Goal: Task Accomplishment & Management: Manage account settings

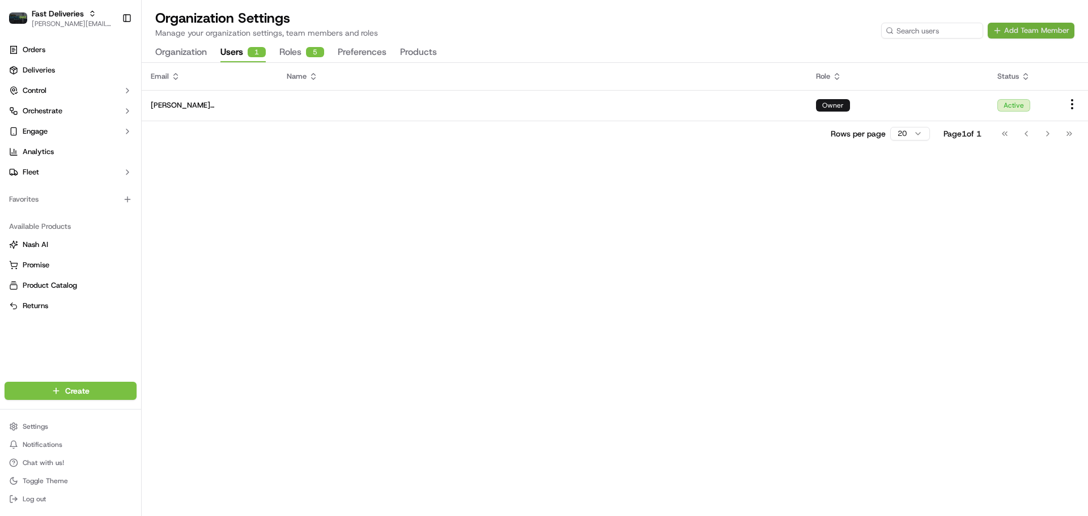
click at [1026, 33] on button "Add Team Member" at bounding box center [1030, 31] width 87 height 16
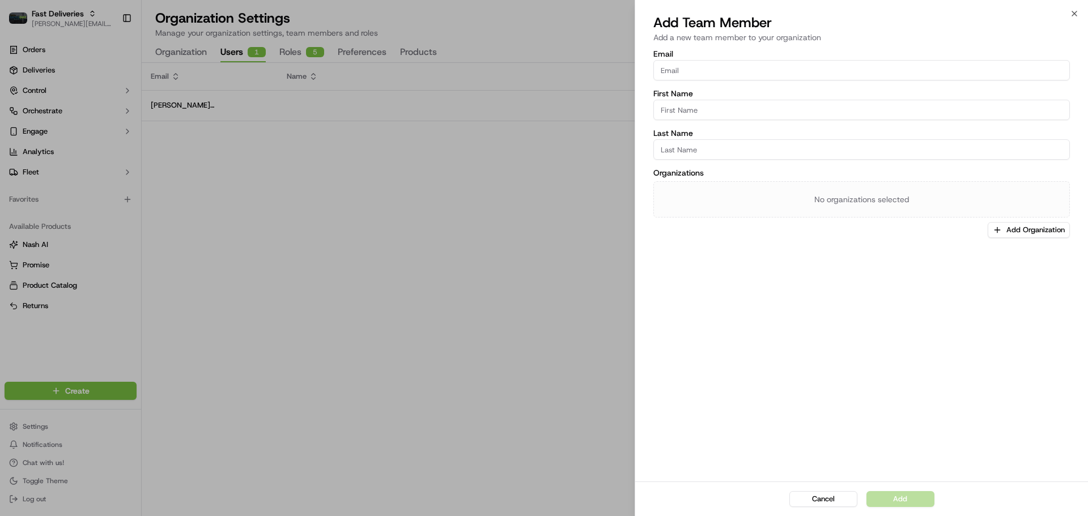
click at [706, 74] on input "Email" at bounding box center [861, 70] width 416 height 20
paste input "[PERSON_NAME][EMAIL_ADDRESS][PERSON_NAME][DOMAIN_NAME]"
type input "[PERSON_NAME][EMAIL_ADDRESS][PERSON_NAME][DOMAIN_NAME]"
click at [841, 247] on div "Email chris.sexton@deliverol.com First Name Last Name Organizations No organiza…" at bounding box center [861, 265] width 453 height 434
click at [880, 203] on div "No organizations selected" at bounding box center [861, 199] width 416 height 36
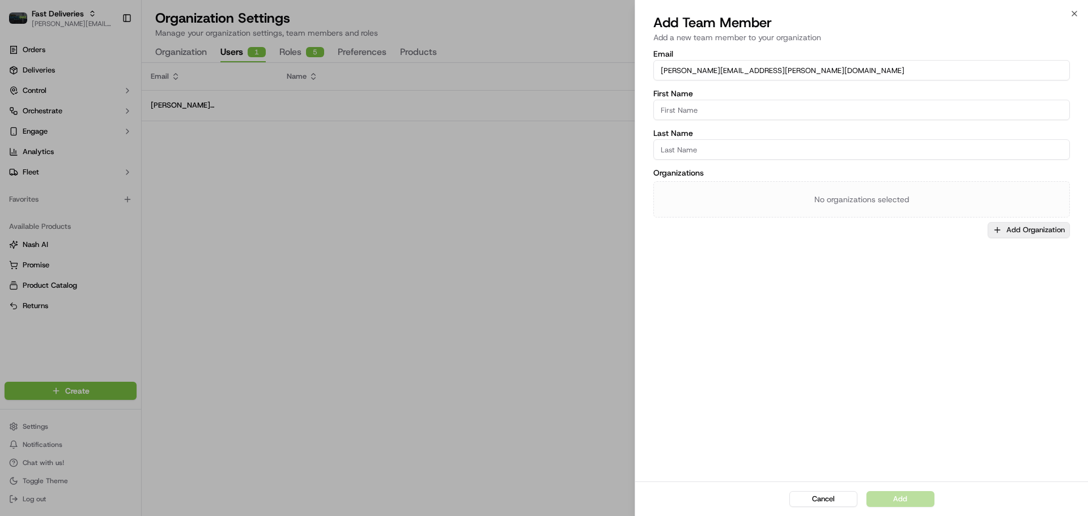
click at [1015, 229] on button "Add Organization" at bounding box center [1028, 230] width 82 height 16
click at [968, 288] on span "Fast Deliveries" at bounding box center [1012, 289] width 139 height 10
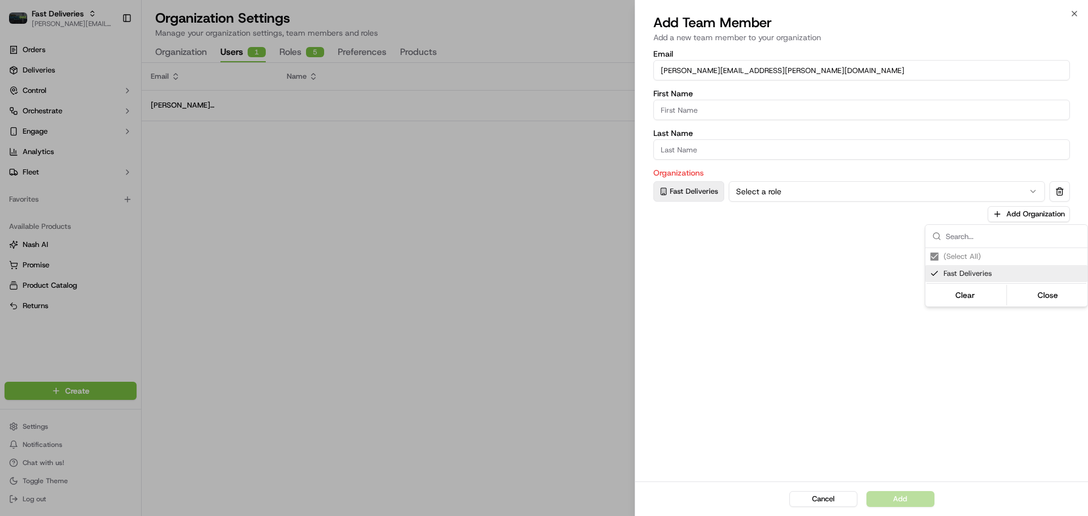
click at [758, 195] on div at bounding box center [544, 258] width 1088 height 516
click at [758, 195] on button "Select a role" at bounding box center [886, 191] width 316 height 20
click at [720, 297] on div "Email chris.sexton@deliverol.com First Name Last Name Organizations Fast Delive…" at bounding box center [861, 265] width 453 height 434
click at [731, 109] on input "First Name" at bounding box center [861, 110] width 416 height 20
type input "Chris"
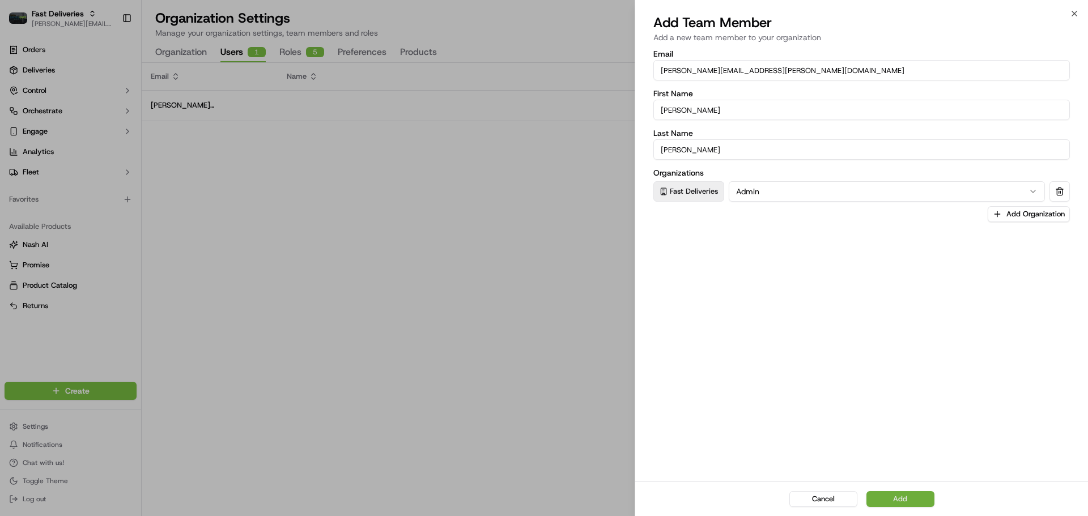
type input "Sexton"
click at [915, 496] on button "Add" at bounding box center [900, 499] width 68 height 16
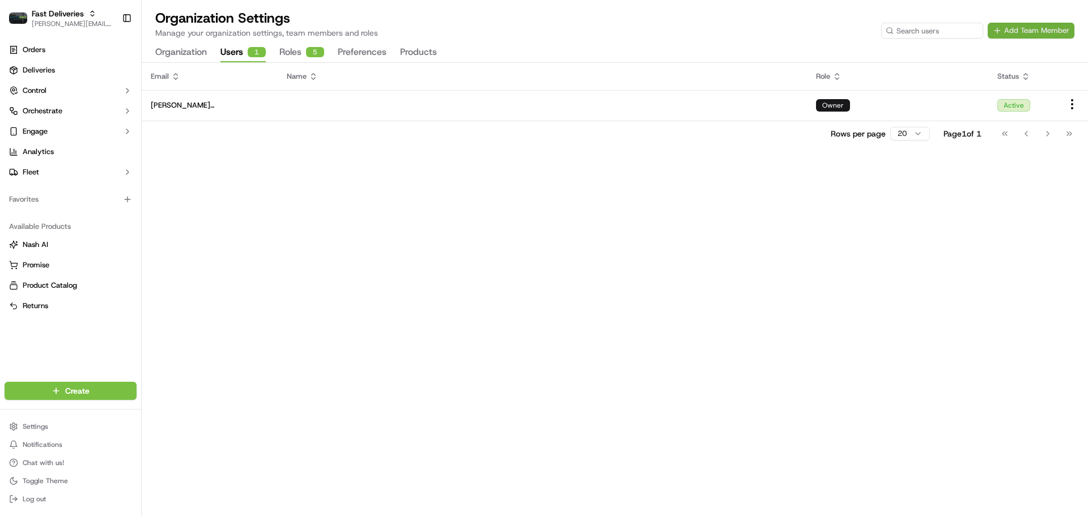
click at [1010, 29] on button "Add Team Member" at bounding box center [1030, 31] width 87 height 16
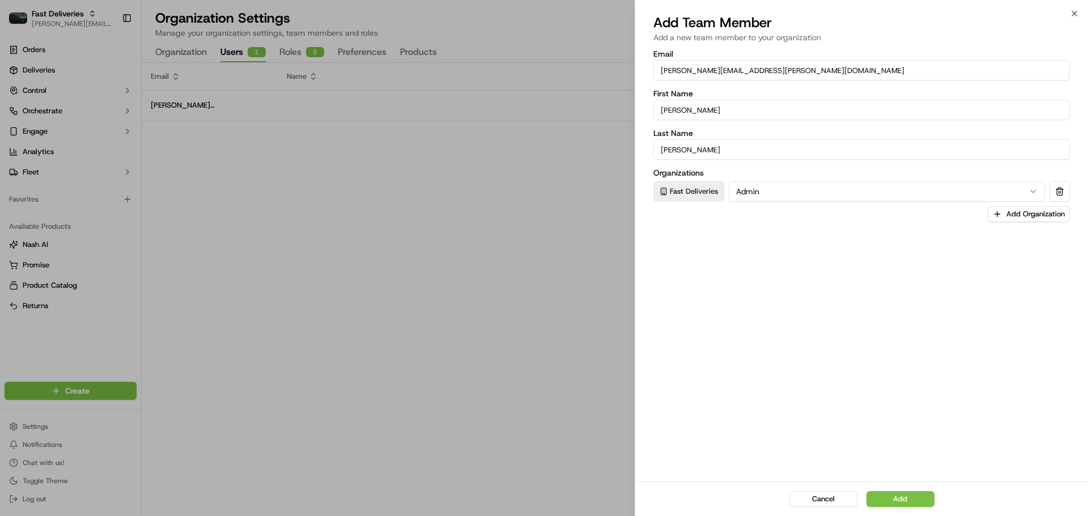
click at [779, 70] on input "chris.sexton@deliverol.com" at bounding box center [861, 70] width 416 height 20
paste input "dayle.kruger"
type input "dayle.kruger@deliverol.com"
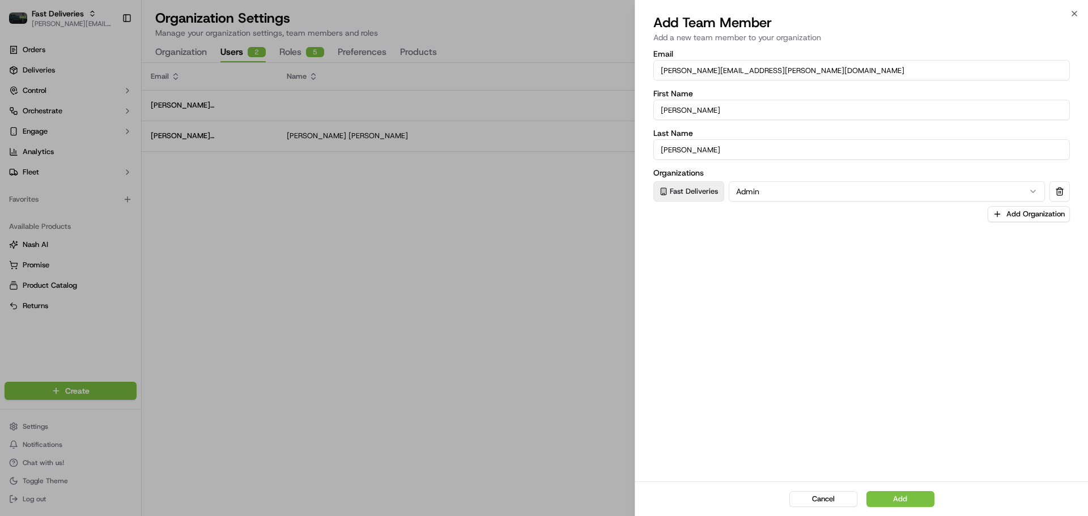
click at [687, 116] on input "Chris" at bounding box center [861, 110] width 416 height 20
type input "Dayle"
type input "Kruger"
click at [893, 493] on button "Add" at bounding box center [900, 499] width 68 height 16
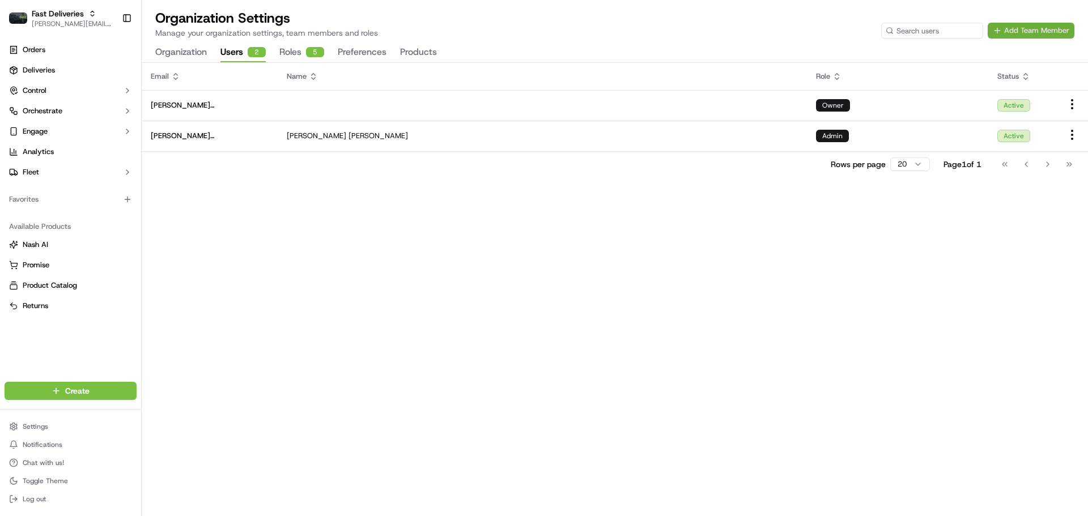
click at [1022, 24] on button "Add Team Member" at bounding box center [1030, 31] width 87 height 16
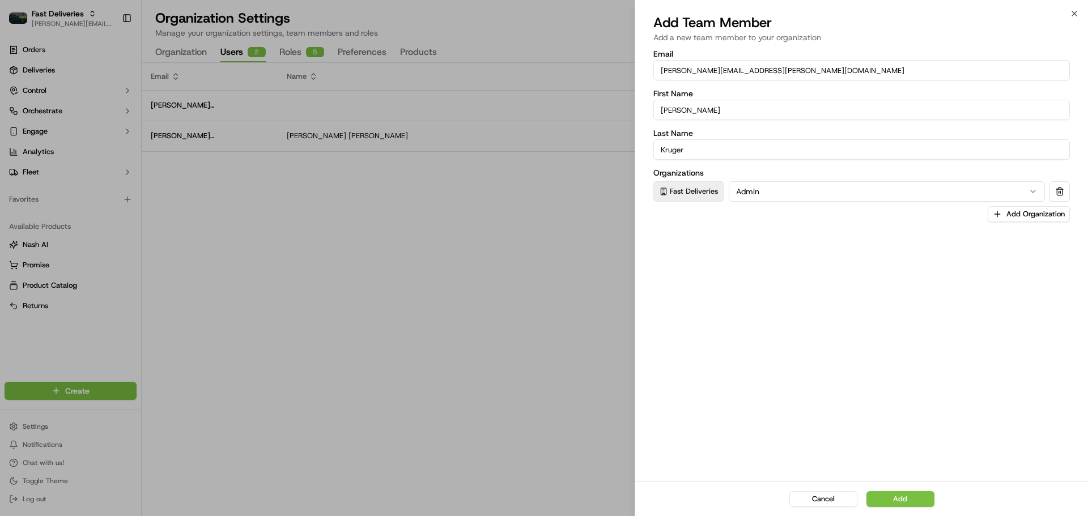
click at [701, 65] on input "dayle.kruger@deliverol.com" at bounding box center [861, 70] width 416 height 20
paste input "faraz"
type input "faraz@deliverol.com"
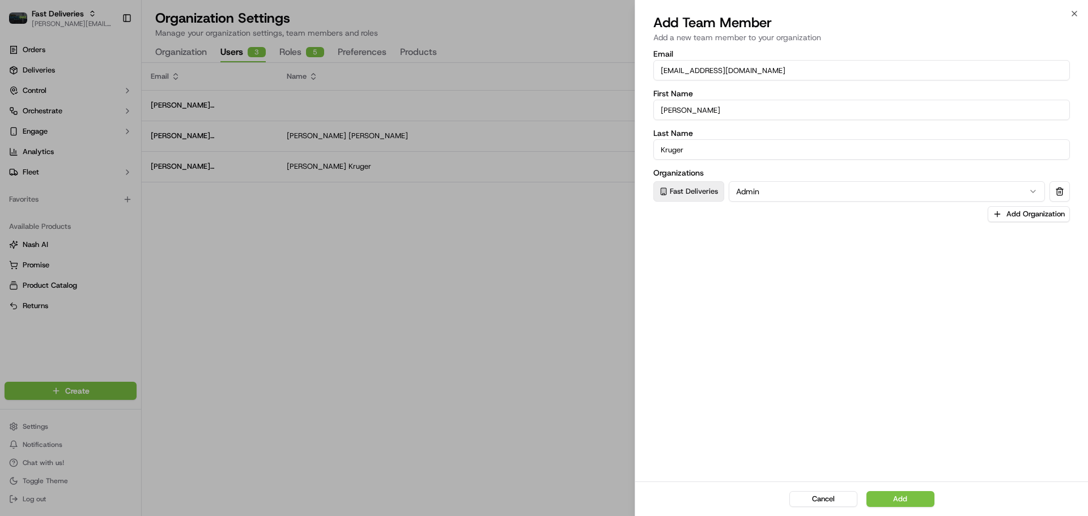
click at [680, 111] on input "Dayle" at bounding box center [861, 110] width 416 height 20
type input "Faraz"
type input "Ahmed"
click at [911, 501] on button "Add" at bounding box center [900, 499] width 68 height 16
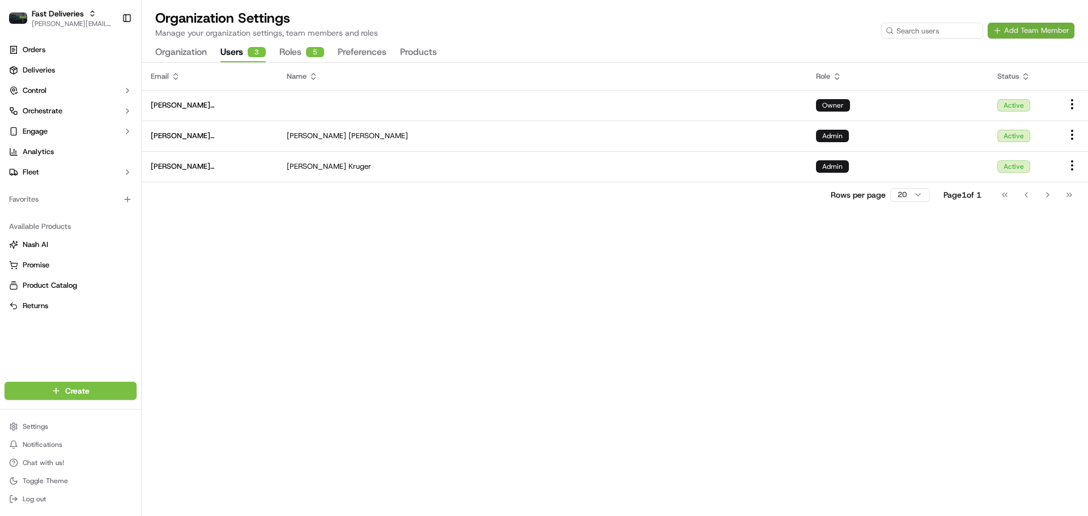
click at [1032, 33] on button "Add Team Member" at bounding box center [1030, 31] width 87 height 16
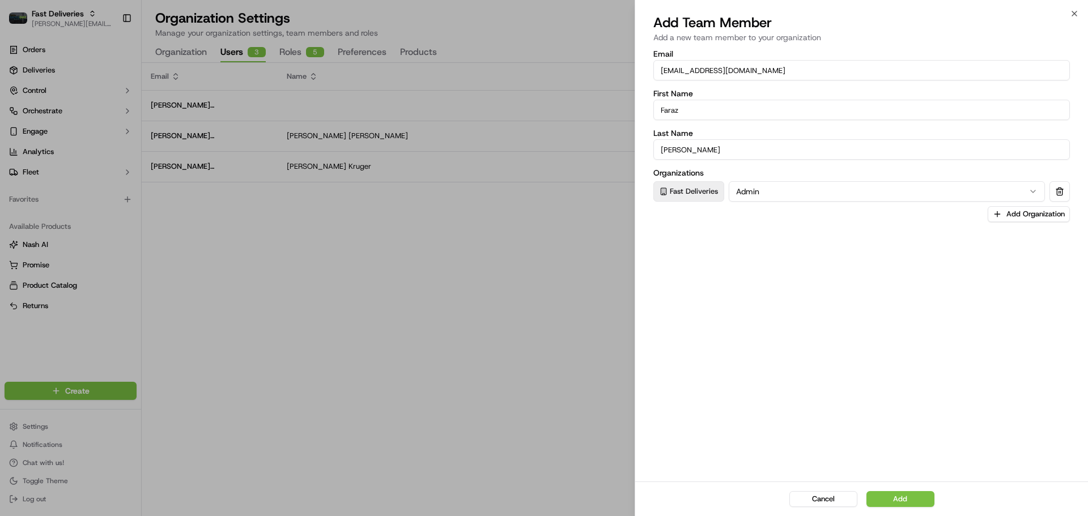
click at [729, 66] on input "faraz@deliverol.com" at bounding box center [861, 70] width 416 height 20
paste input "ali.jan"
type input "ali.jan@deliverol.com"
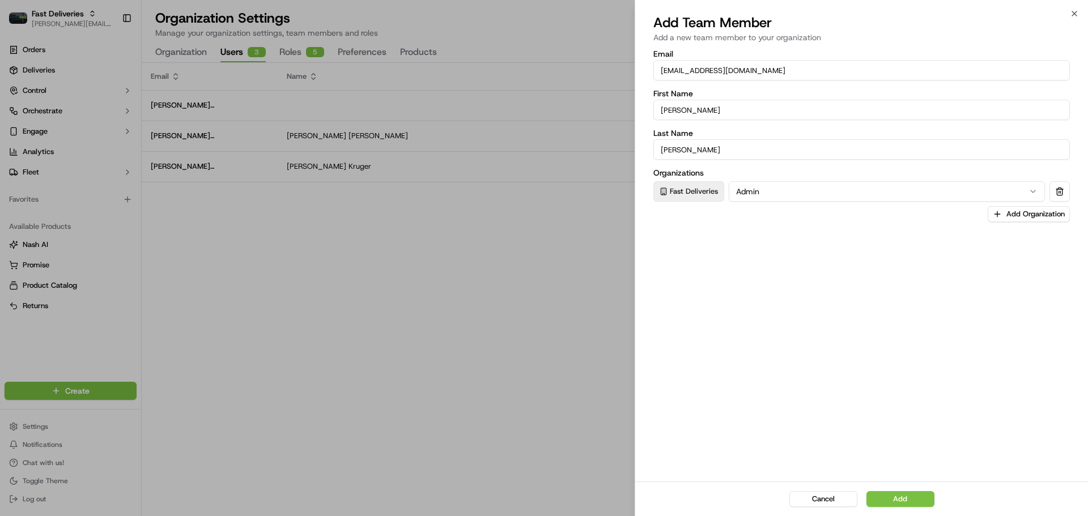
type input "Ali"
type input "Jan"
click at [879, 509] on div "Cancel Add" at bounding box center [861, 498] width 453 height 35
click at [884, 500] on button "Add" at bounding box center [900, 499] width 68 height 16
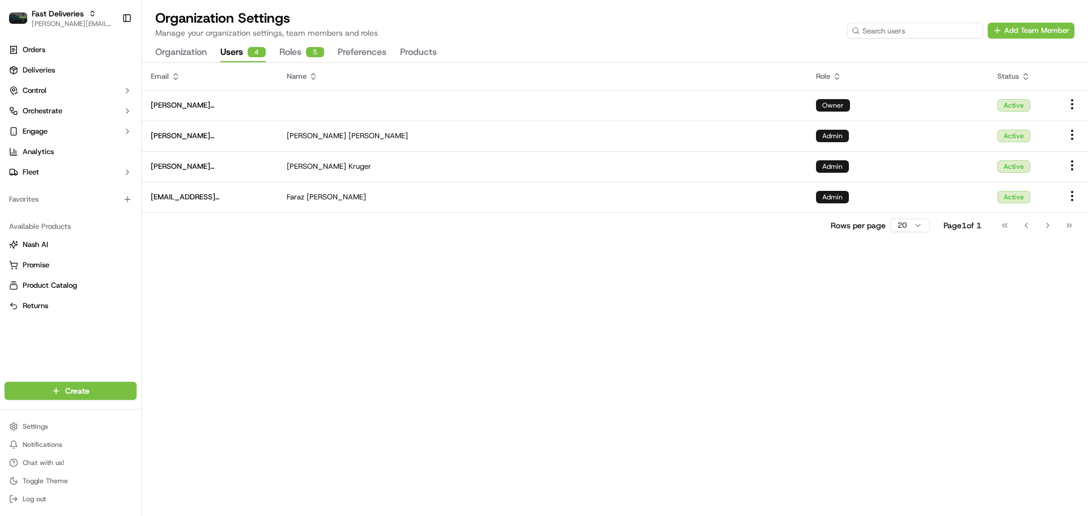
click at [930, 33] on input at bounding box center [915, 31] width 136 height 16
click at [1016, 28] on button "Add Team Member" at bounding box center [1030, 31] width 87 height 16
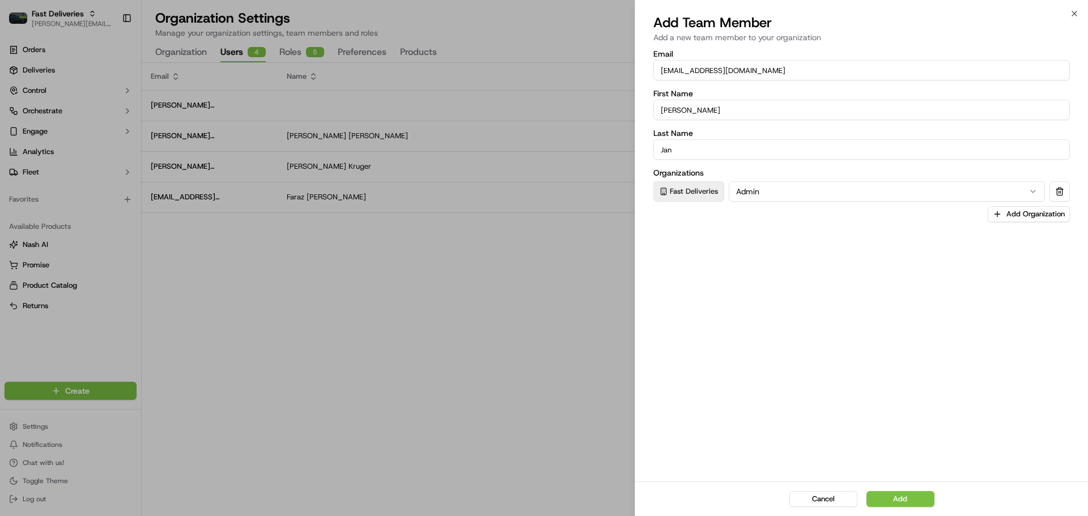
click at [751, 78] on input "ali.jan@deliverol.com" at bounding box center [861, 70] width 416 height 20
paste input "rod.jaraiedi"
type input "rod.jaraiedi@deliverol.com"
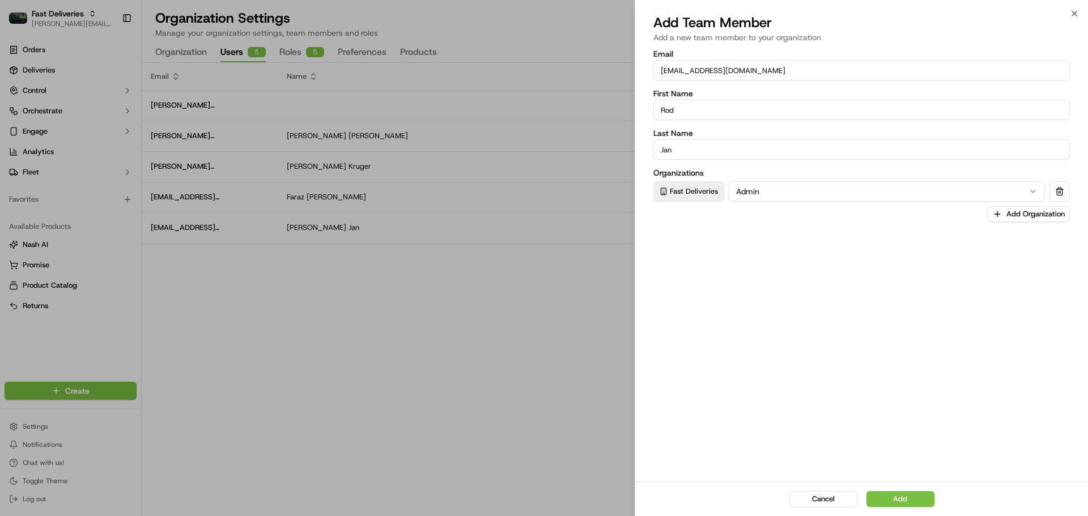
type input "Rod"
click at [675, 151] on input "Jan" at bounding box center [861, 149] width 416 height 20
paste input "raiedi"
type input "Jaraiedi"
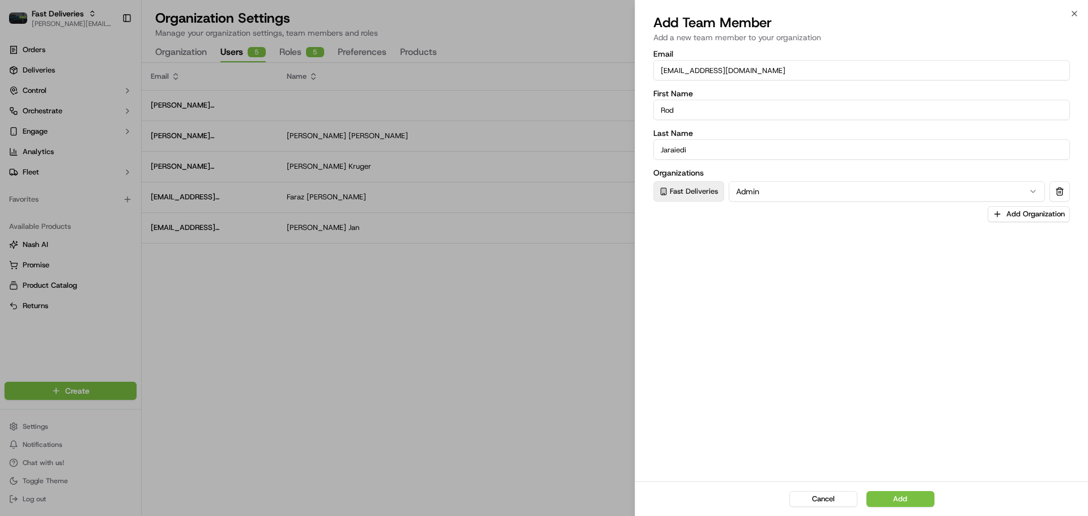
click at [860, 229] on div "Email rod.jaraiedi@deliverol.com First Name Rod Last Name Jaraiedi Organization…" at bounding box center [861, 265] width 453 height 434
click at [821, 190] on button "Admin" at bounding box center [886, 191] width 316 height 20
click at [812, 359] on div "Email rod.jaraiedi@deliverol.com First Name Rod Last Name Jaraiedi Organization…" at bounding box center [861, 265] width 453 height 434
click at [897, 492] on button "Add" at bounding box center [900, 499] width 68 height 16
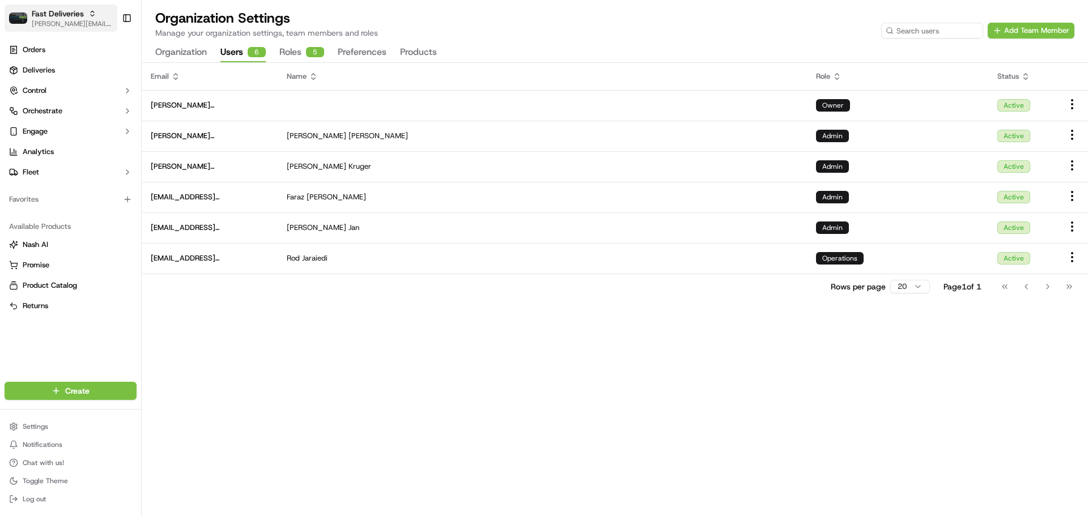
click at [52, 23] on span "[PERSON_NAME][EMAIL_ADDRESS][DOMAIN_NAME]" at bounding box center [72, 23] width 81 height 9
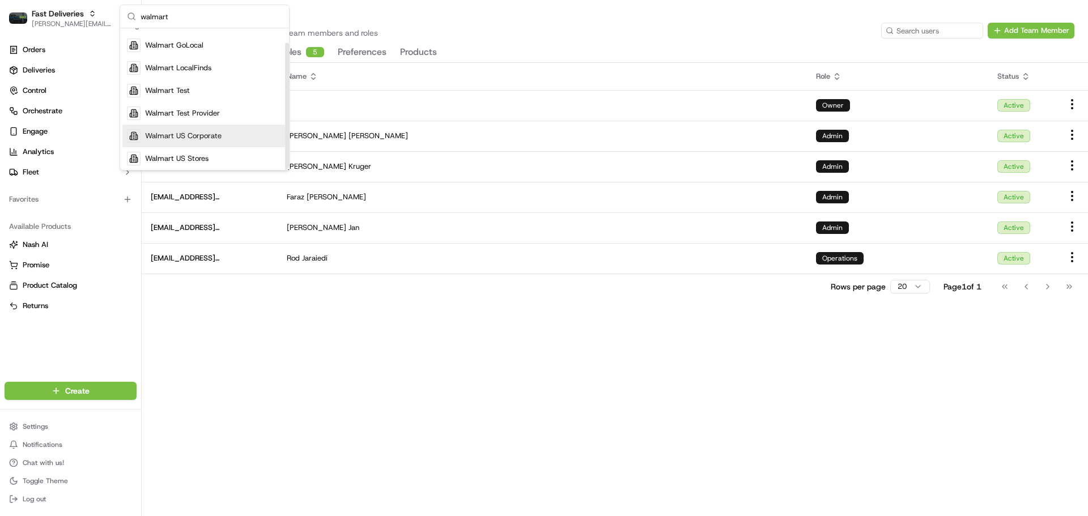
scroll to position [16, 0]
type input "walmart"
click at [200, 154] on span "Walmart US Stores" at bounding box center [176, 156] width 63 height 10
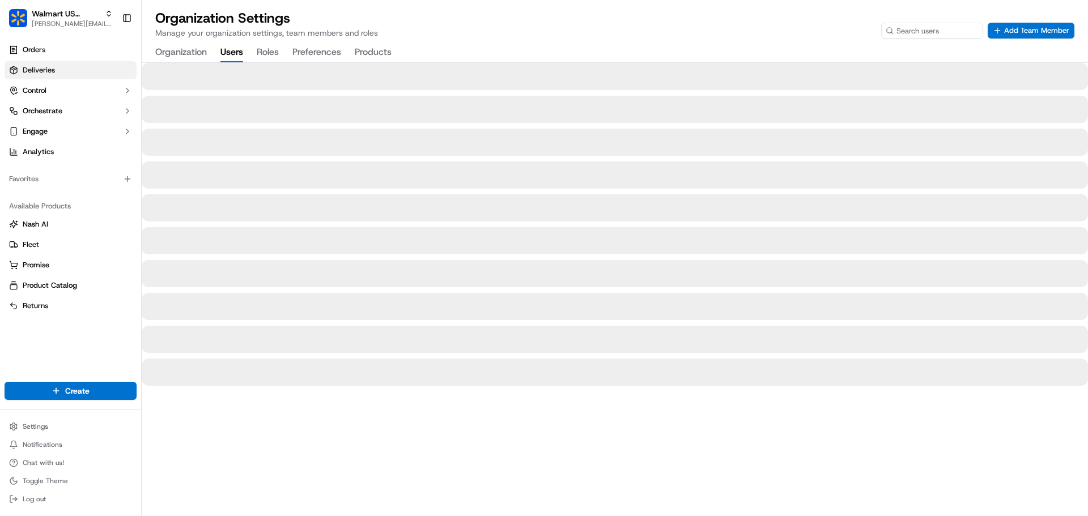
click at [42, 68] on span "Deliveries" at bounding box center [39, 70] width 32 height 10
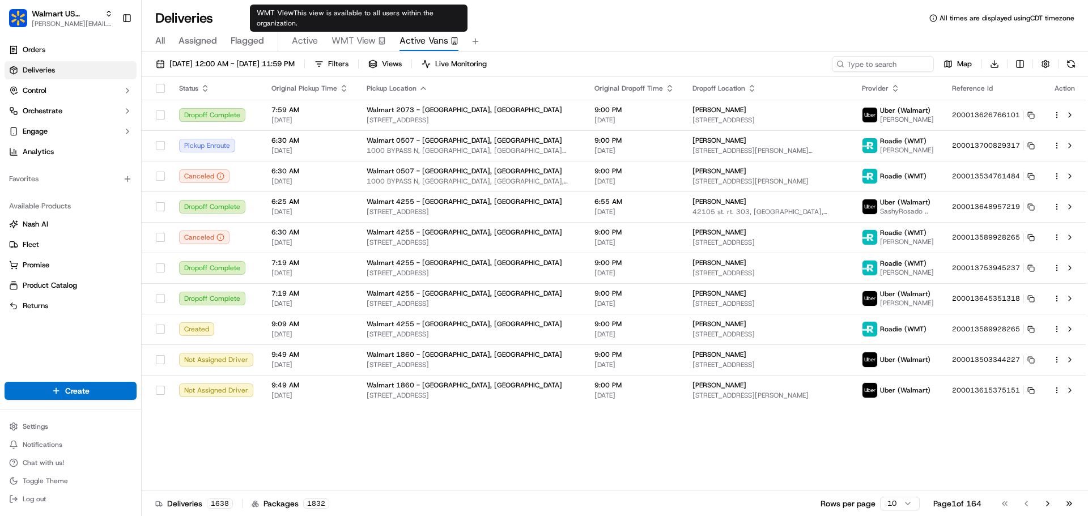
click at [364, 44] on span "WMT View" at bounding box center [353, 41] width 44 height 14
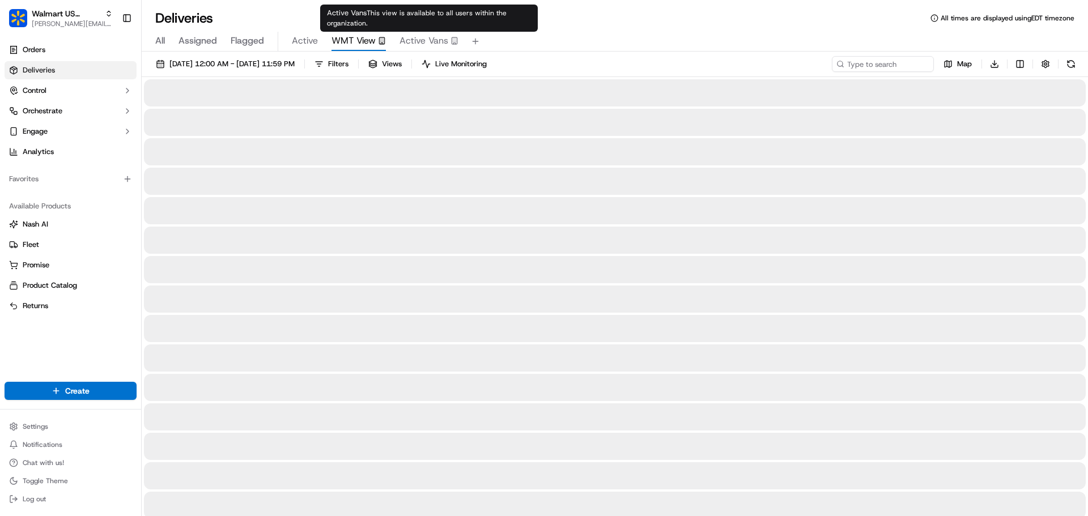
click at [409, 40] on span "Active Vans" at bounding box center [423, 41] width 49 height 14
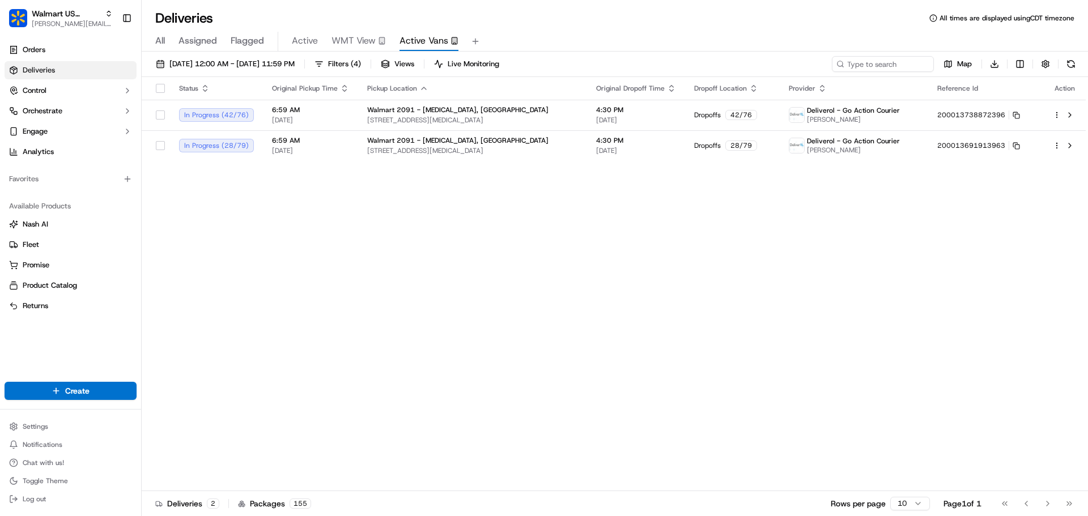
click at [1067, 63] on button at bounding box center [1071, 64] width 16 height 16
click at [58, 28] on span "[PERSON_NAME][EMAIL_ADDRESS][DOMAIN_NAME]" at bounding box center [72, 23] width 81 height 9
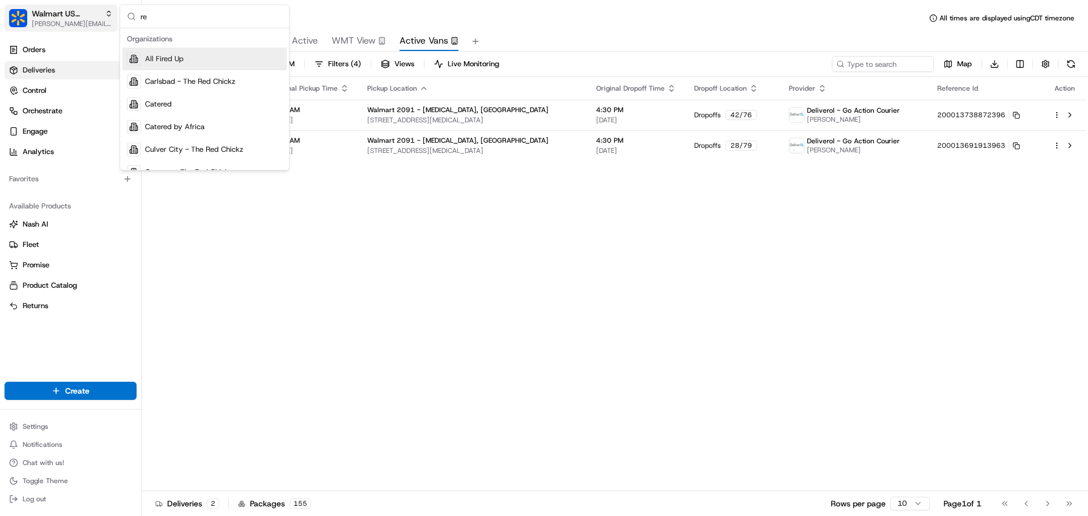
type input "r"
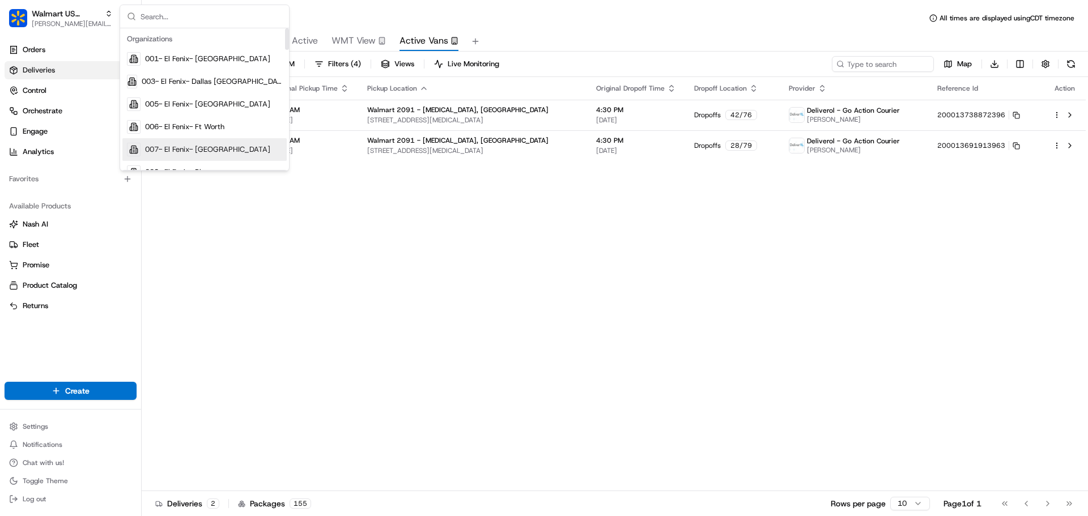
click at [297, 276] on div "Status Original Pickup Time Pickup Location Original Dropoff Time Dropoff Locat…" at bounding box center [614, 284] width 944 height 414
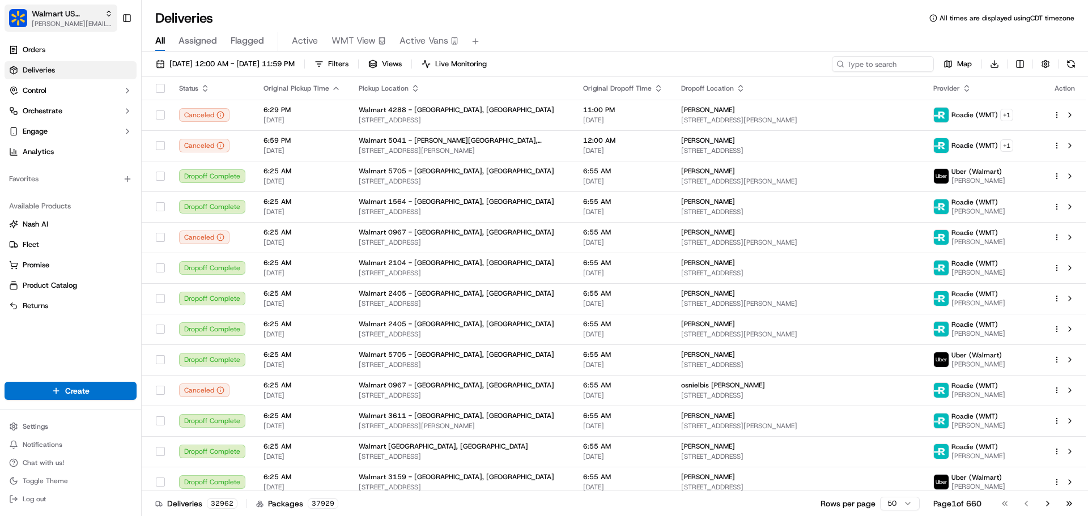
click at [37, 24] on span "jeff@usenash.com" at bounding box center [72, 23] width 81 height 9
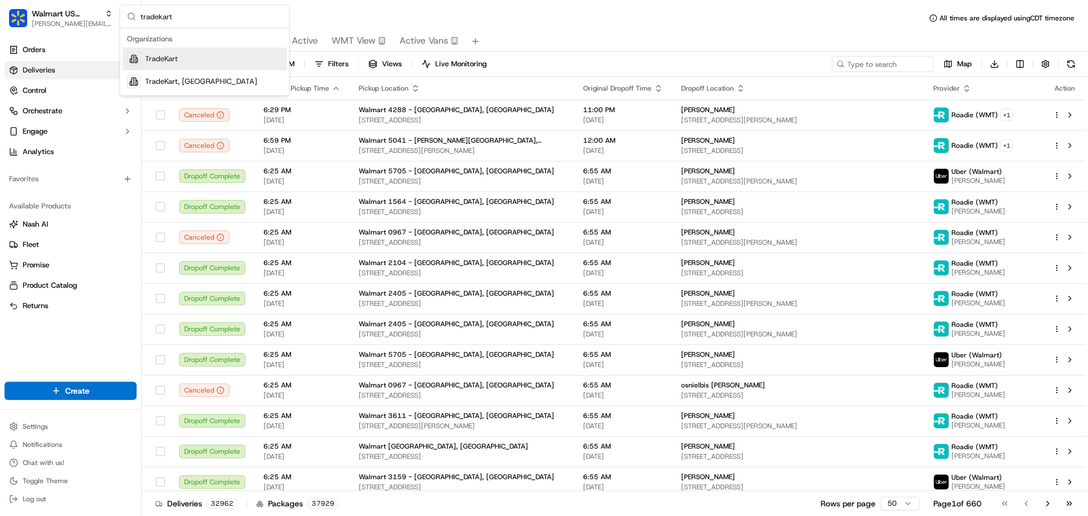
type input "tradekart"
click at [187, 66] on div "TradeKart" at bounding box center [204, 59] width 164 height 23
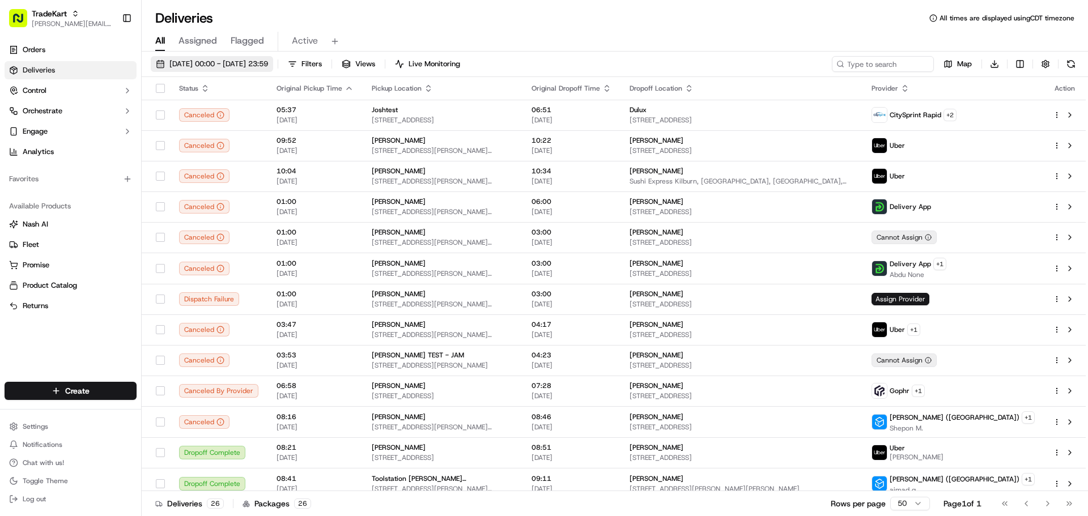
click at [234, 65] on span "16/09/2025 00:00 - 23/09/2025 23:59" at bounding box center [218, 64] width 99 height 10
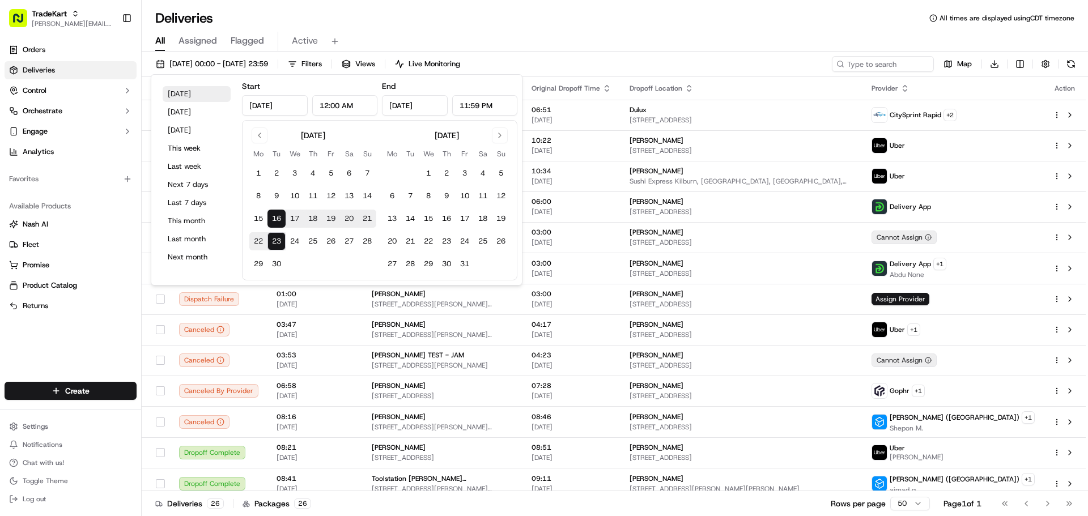
click at [193, 98] on button "Today" at bounding box center [197, 94] width 68 height 16
type input "[DATE]"
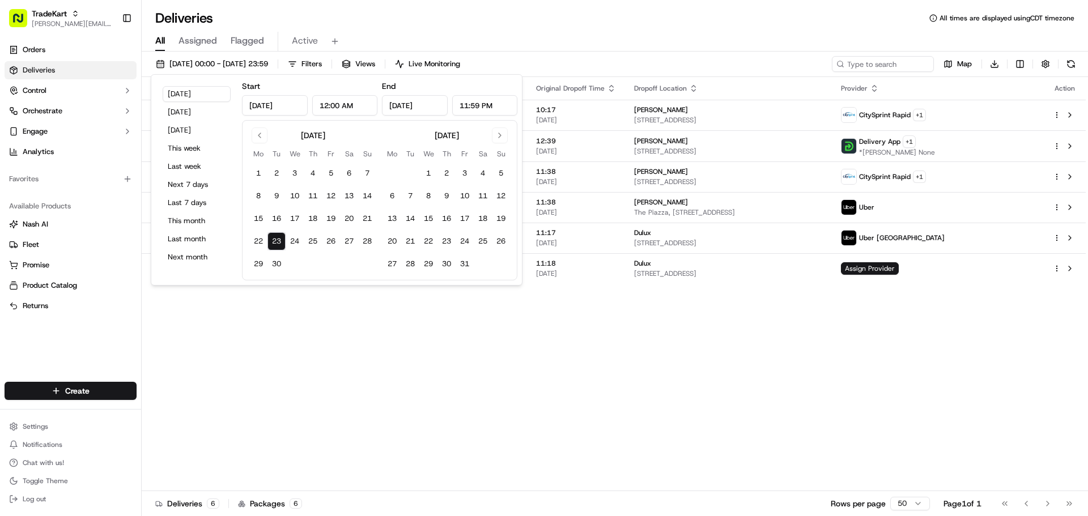
click at [702, 36] on div "All Assigned Flagged Active" at bounding box center [615, 42] width 946 height 20
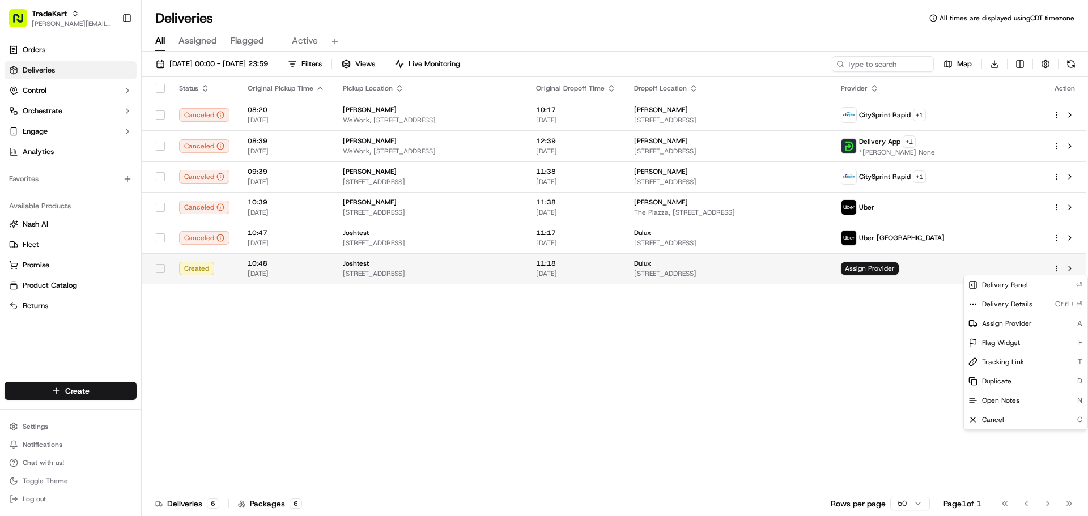
click at [1057, 267] on html "TradeKart jeff@usenash.com Toggle Sidebar Orders Deliveries Control Orchestrate…" at bounding box center [544, 258] width 1088 height 516
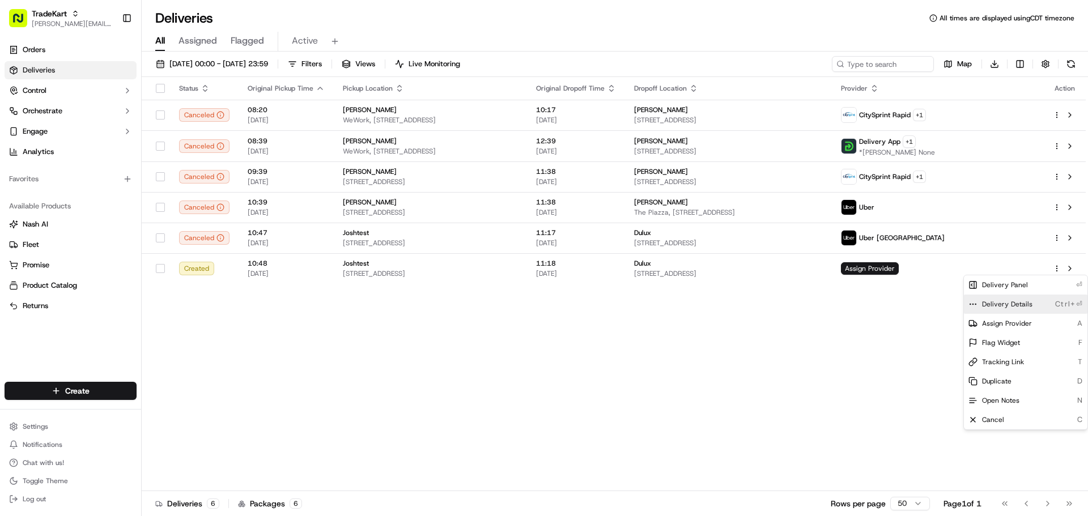
click at [1007, 302] on span "Delivery Details" at bounding box center [1007, 304] width 50 height 9
click at [854, 375] on html "TradeKart jeff@usenash.com Toggle Sidebar Orders Deliveries Control Orchestrate…" at bounding box center [544, 258] width 1088 height 516
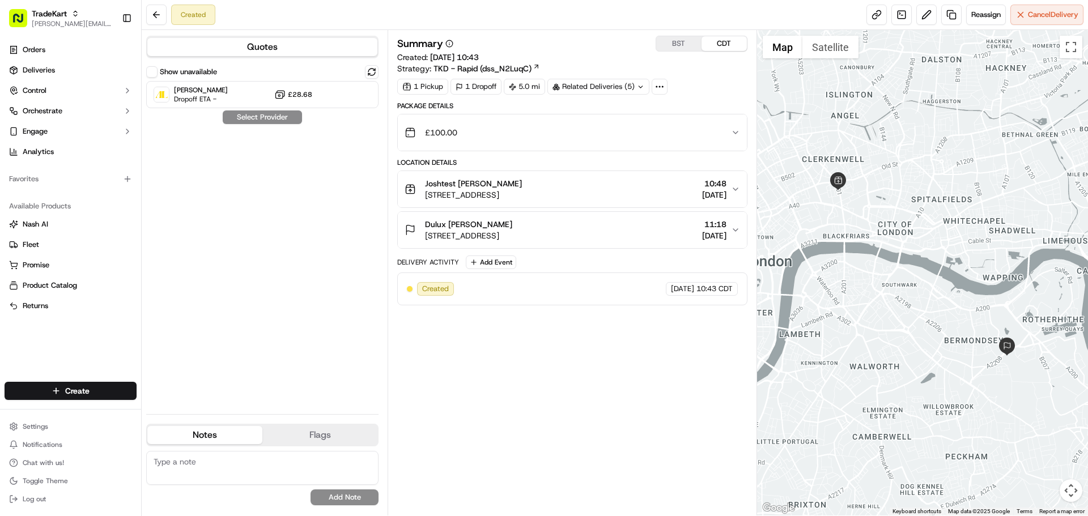
click at [295, 278] on div "Show unavailable Addison Lee Dropoff ETA - £28.68 Select Provider" at bounding box center [262, 235] width 232 height 340
click at [59, 432] on html "TradeKart [PERSON_NAME][EMAIL_ADDRESS][DOMAIN_NAME] Toggle Sidebar Orders Deliv…" at bounding box center [544, 258] width 1088 height 516
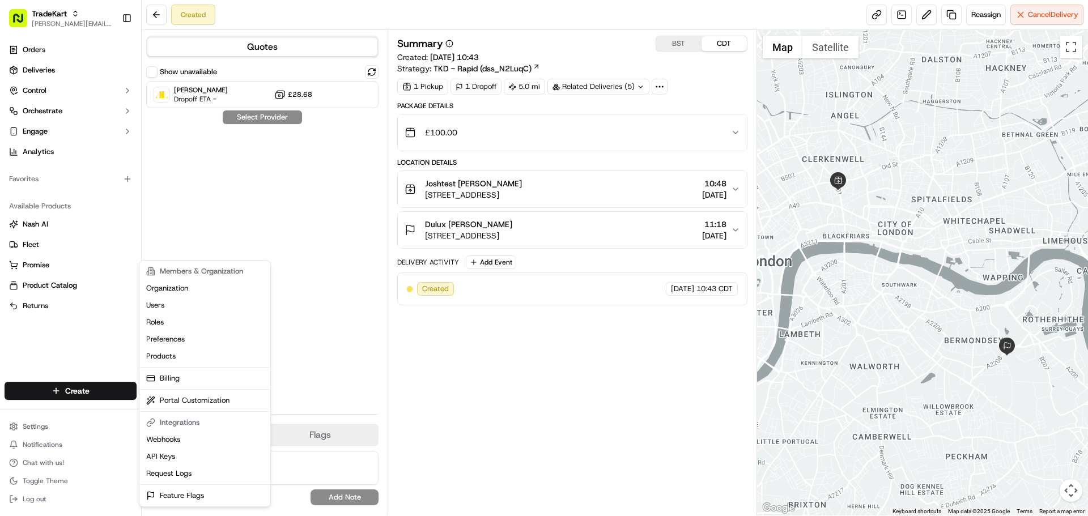
click at [50, 325] on html "TradeKart jeff@usenash.com Toggle Sidebar Orders Deliveries Control Orchestrate…" at bounding box center [544, 258] width 1088 height 516
click at [67, 424] on html "TradeKart jeff@usenash.com Toggle Sidebar Orders Deliveries Control Orchestrate…" at bounding box center [544, 258] width 1088 height 516
click at [54, 135] on html "TradeKart jeff@usenash.com Toggle Sidebar Orders Deliveries Control Orchestrate…" at bounding box center [544, 258] width 1088 height 516
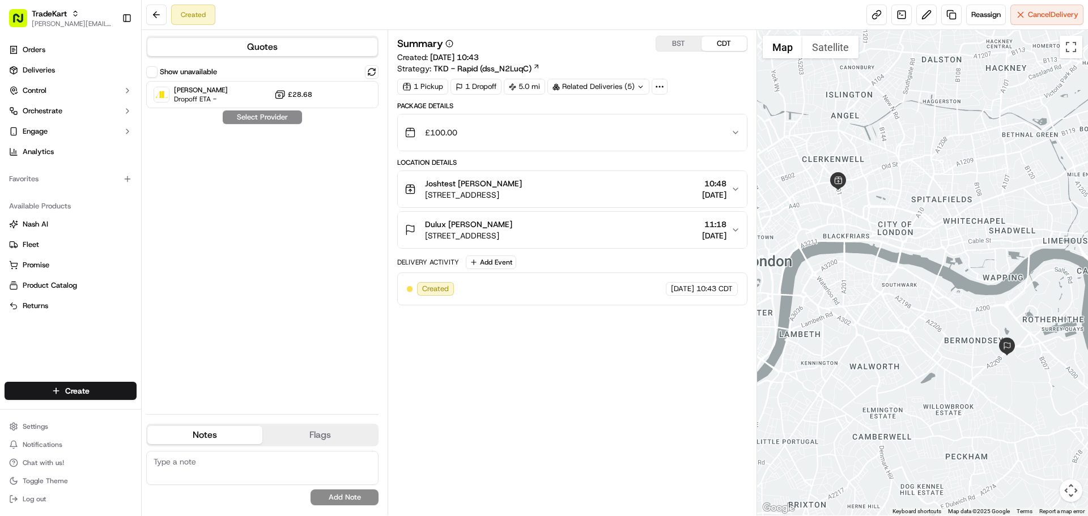
click at [54, 135] on button "Engage" at bounding box center [71, 131] width 132 height 18
click at [75, 323] on div "Orders Deliveries Control Orchestrate Engage Analytics Favorites Available Prod…" at bounding box center [70, 204] width 141 height 336
click at [55, 184] on div "Favorites" at bounding box center [71, 179] width 132 height 18
click at [94, 180] on div "Favorites" at bounding box center [71, 179] width 132 height 18
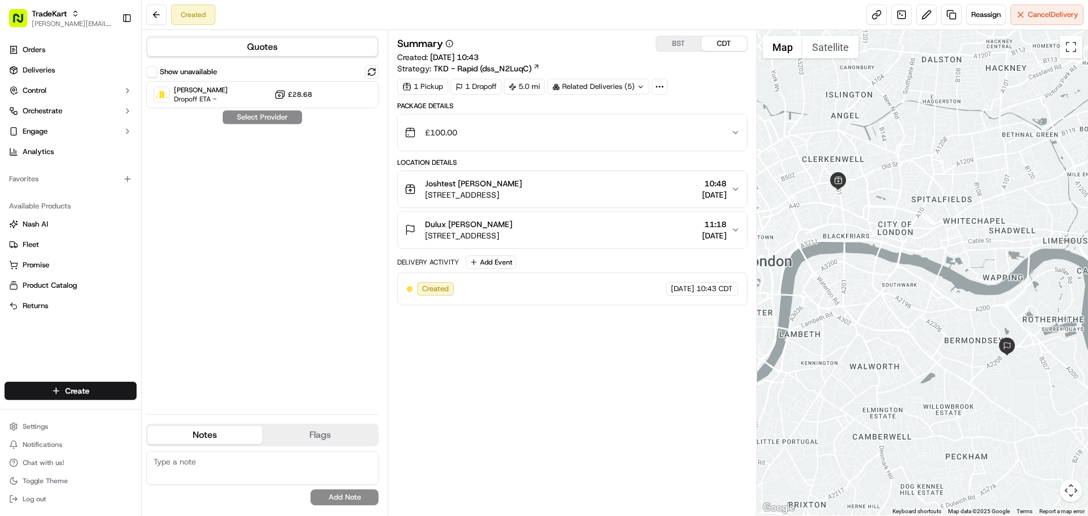
click at [73, 364] on div "Orders Deliveries Control Orchestrate Engage Analytics Favorites Available Prod…" at bounding box center [70, 204] width 141 height 336
click at [70, 268] on link "Promise" at bounding box center [70, 265] width 123 height 10
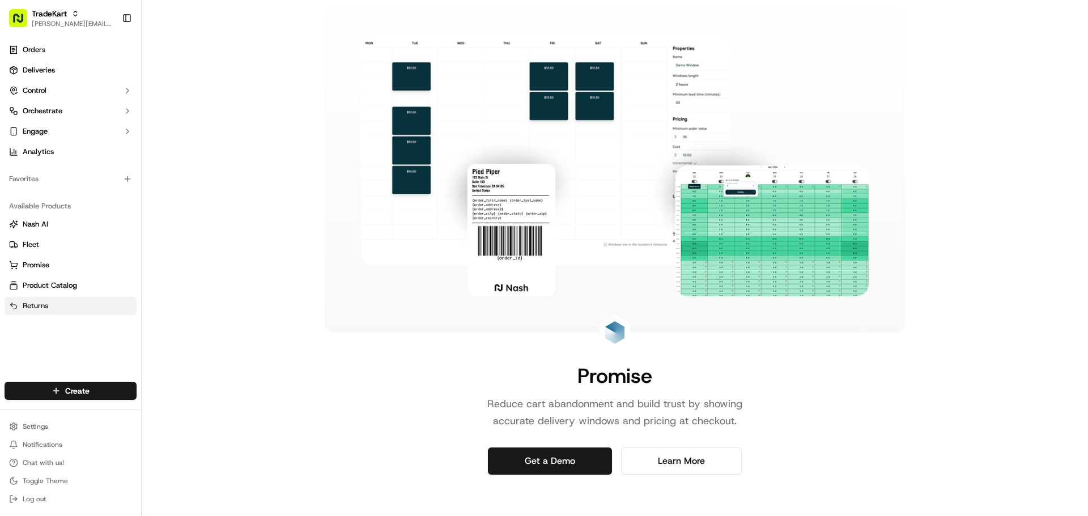
click at [51, 308] on link "Returns" at bounding box center [70, 306] width 123 height 10
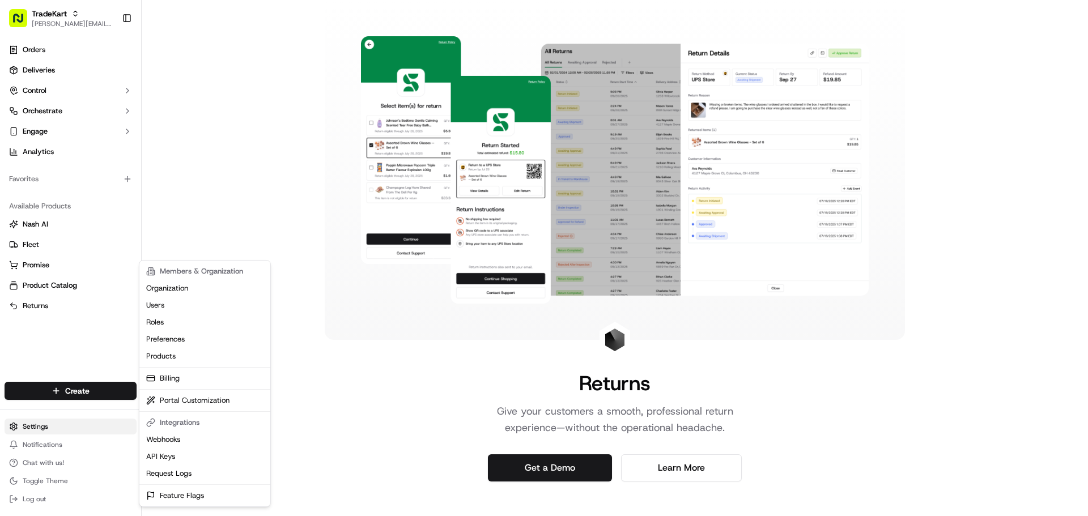
click at [71, 430] on html "TradeKart jeff@usenash.com Toggle Sidebar Orders Deliveries Control Orchestrate…" at bounding box center [544, 258] width 1088 height 516
click at [178, 474] on link "Request Logs" at bounding box center [205, 473] width 126 height 17
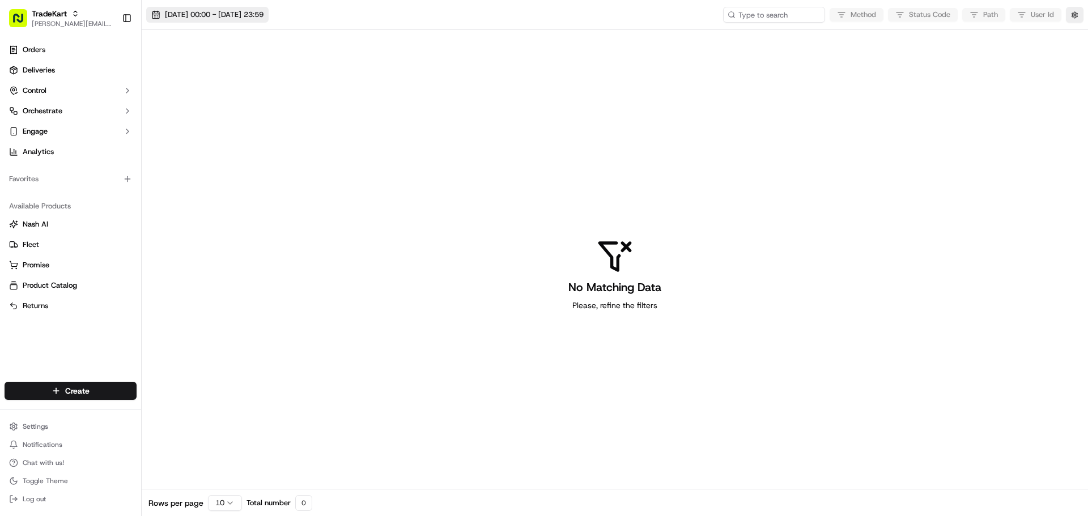
click at [207, 12] on span "23/09/2025 00:00 - 23/09/2025 23:59" at bounding box center [214, 15] width 99 height 10
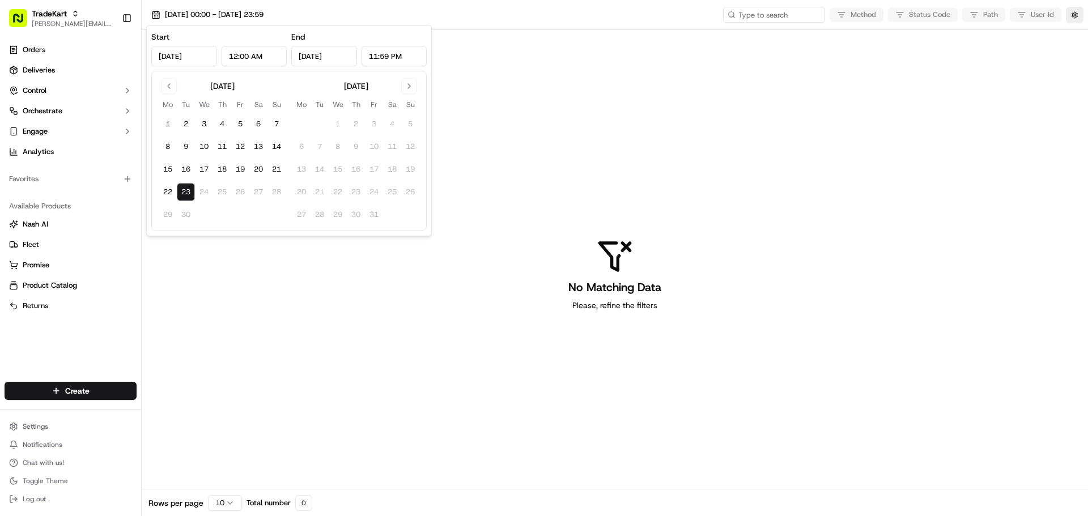
click at [187, 191] on button "23" at bounding box center [186, 192] width 18 height 18
click at [578, 95] on div "No Matching Data Please, refine the filters" at bounding box center [615, 274] width 946 height 489
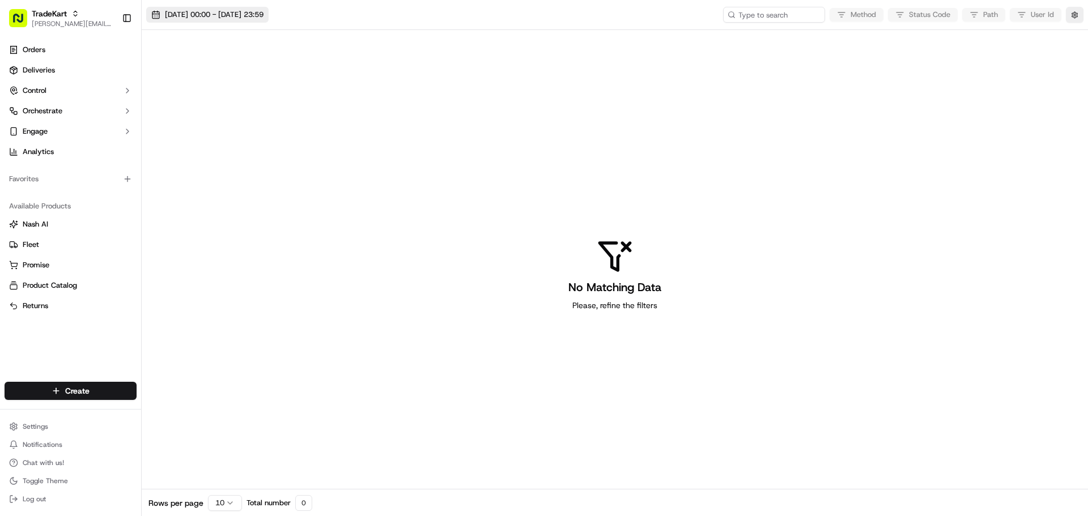
click at [232, 19] on span "23/09/2025 00:00 - 23/09/2025 23:59" at bounding box center [214, 15] width 99 height 10
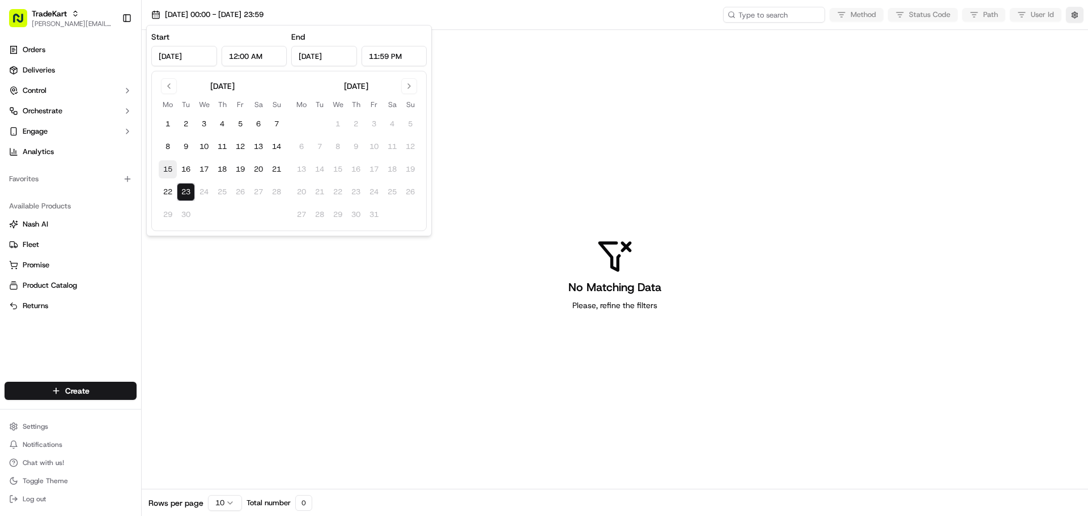
click at [171, 170] on button "15" at bounding box center [168, 169] width 18 height 18
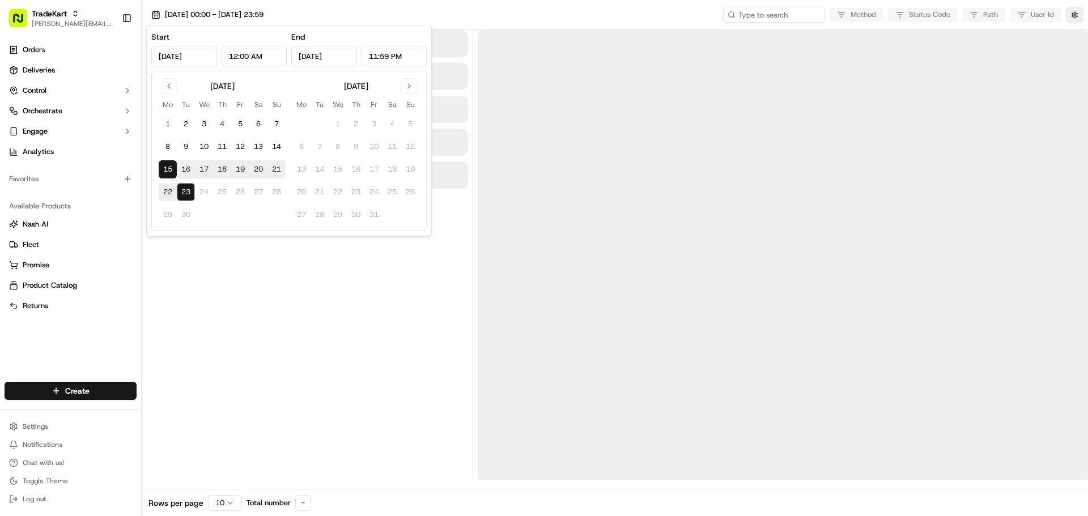
click at [184, 191] on button "23" at bounding box center [186, 192] width 18 height 18
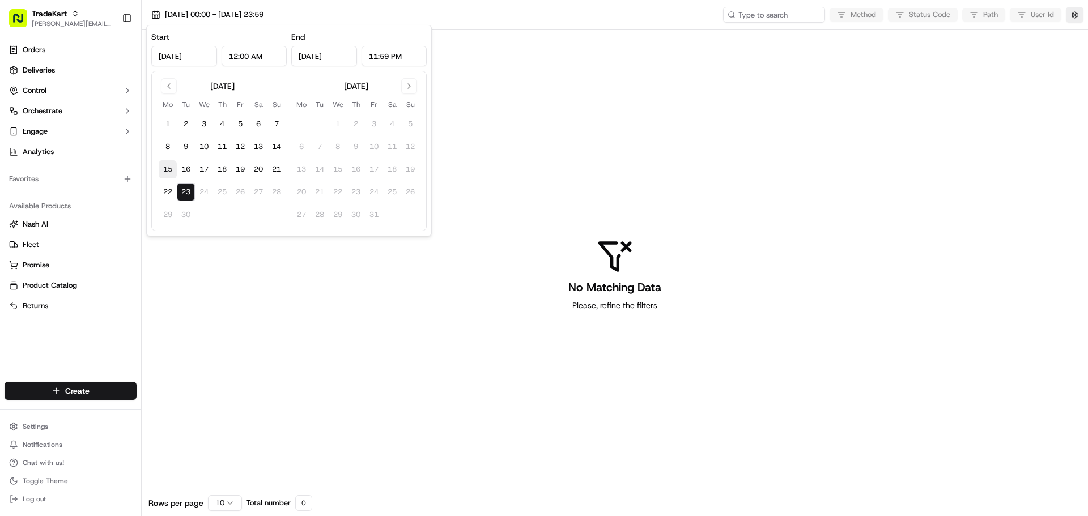
click at [168, 164] on button "15" at bounding box center [168, 169] width 18 height 18
type input "Sep 15, 2025"
click at [500, 6] on div "15/09/2025 00:00 - 23/09/2025 23:59 Method Status Code Path User Id" at bounding box center [615, 15] width 946 height 30
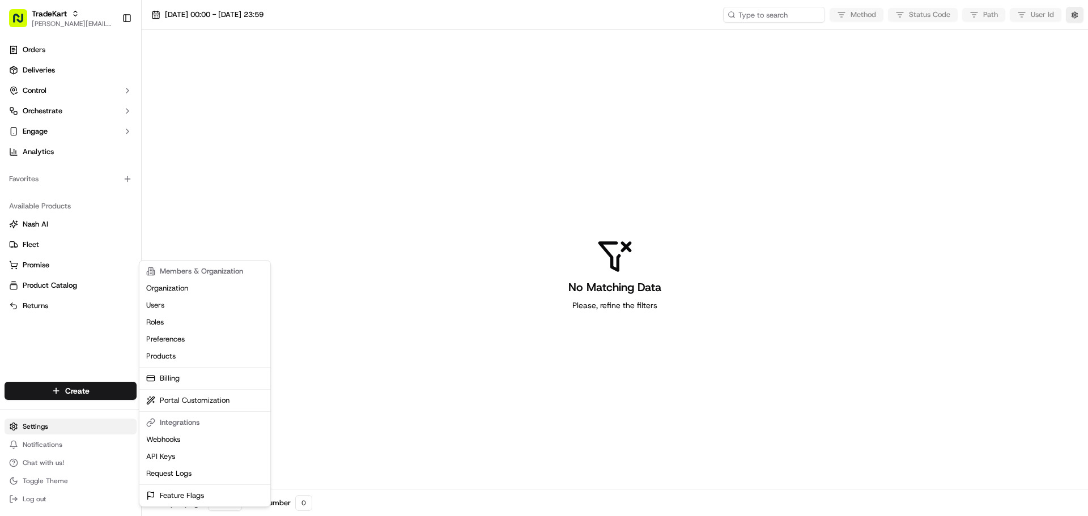
click at [45, 428] on html "TradeKart jeff@usenash.com Toggle Sidebar Orders Deliveries Control Orchestrate…" at bounding box center [544, 258] width 1088 height 516
click at [181, 475] on link "Request Logs" at bounding box center [205, 473] width 126 height 17
click at [48, 431] on html "TradeKart jeff@usenash.com Toggle Sidebar Orders Deliveries Control Orchestrate…" at bounding box center [544, 258] width 1088 height 516
click at [161, 496] on link "Feature Flags" at bounding box center [205, 495] width 126 height 17
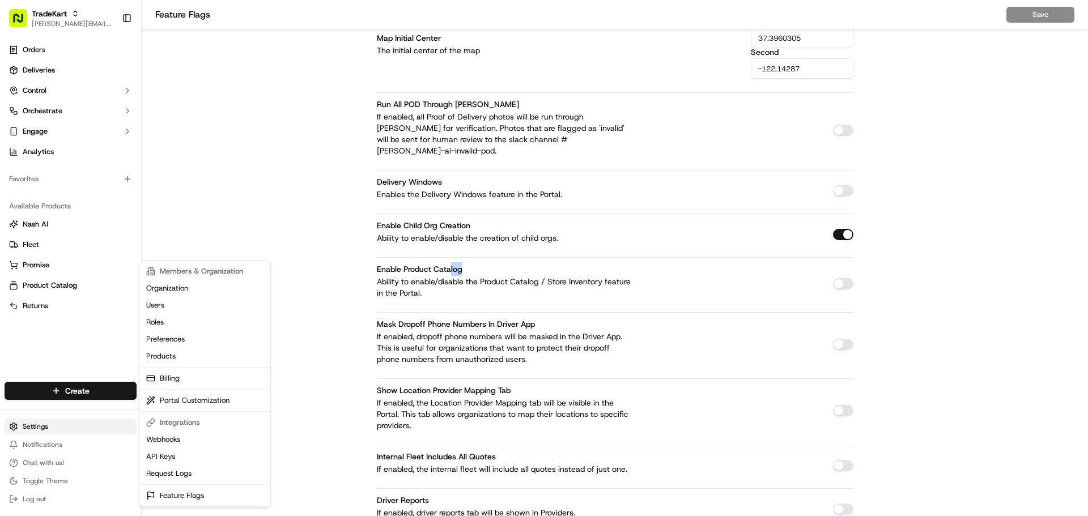
click at [44, 426] on html "TradeKart jeff@usenash.com Toggle Sidebar Orders Deliveries Control Orchestrate…" at bounding box center [544, 258] width 1088 height 516
click at [195, 470] on link "Request Logs" at bounding box center [205, 473] width 126 height 17
